Goal: Information Seeking & Learning: Learn about a topic

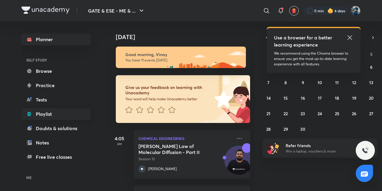
click at [43, 118] on link "Playlist" at bounding box center [55, 114] width 69 height 12
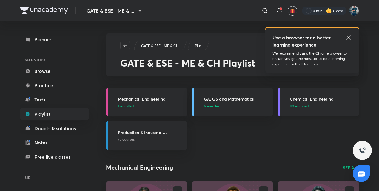
click at [317, 98] on h3 "Chemical Engineering" at bounding box center [323, 99] width 66 height 6
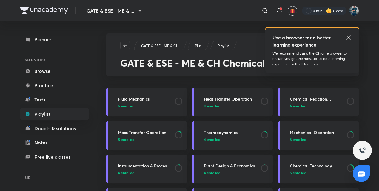
click at [366, 149] on div at bounding box center [361, 150] width 19 height 19
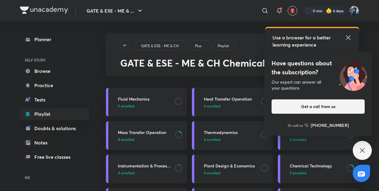
click at [366, 149] on div "Have questions about the subscription? Our expert can answer all your questions…" at bounding box center [361, 150] width 19 height 19
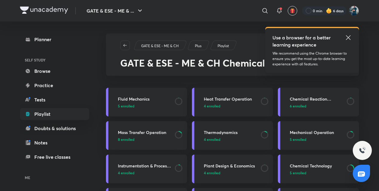
click at [146, 167] on h3 "Instrumentation & Process Control" at bounding box center [144, 166] width 53 height 6
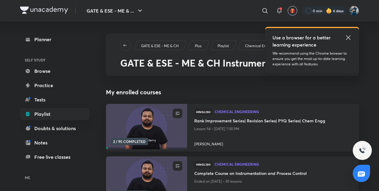
click at [247, 172] on h4 "Complete Course on Instrumentation and Process Control" at bounding box center [272, 173] width 157 height 7
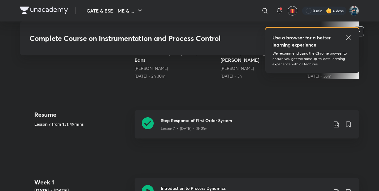
scroll to position [284, 0]
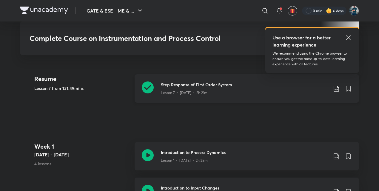
click at [146, 85] on icon at bounding box center [148, 87] width 12 height 12
